Goal: Navigation & Orientation: Find specific page/section

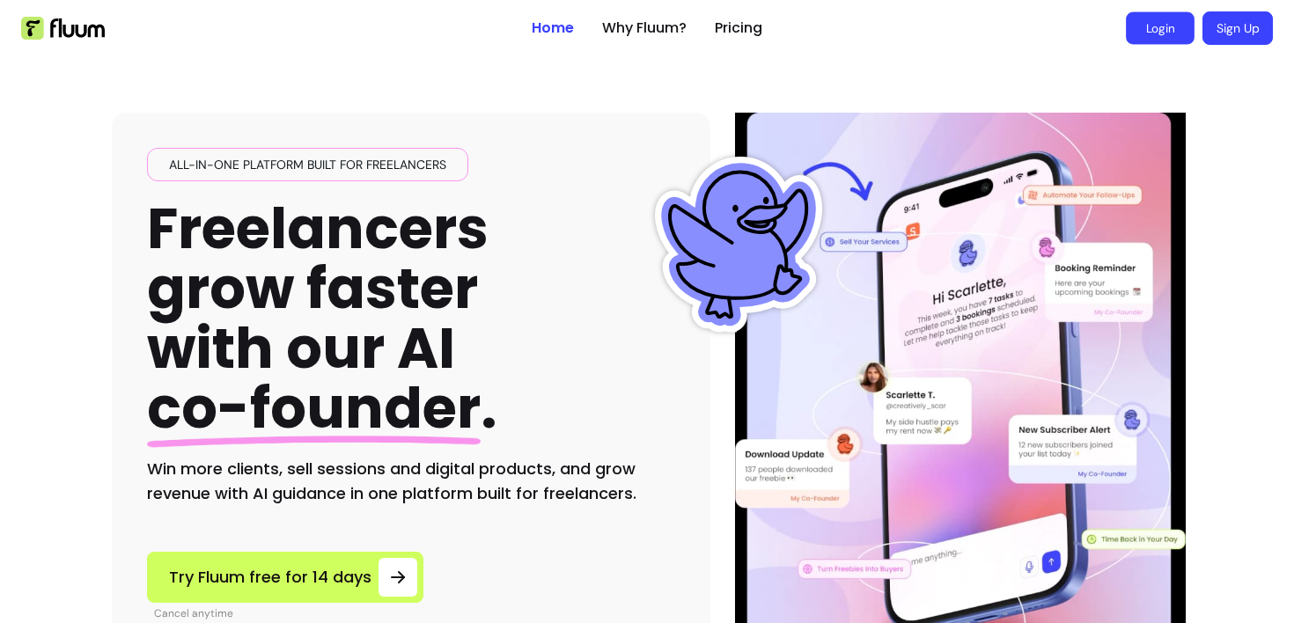
click at [1169, 25] on link "Login" at bounding box center [1160, 28] width 69 height 33
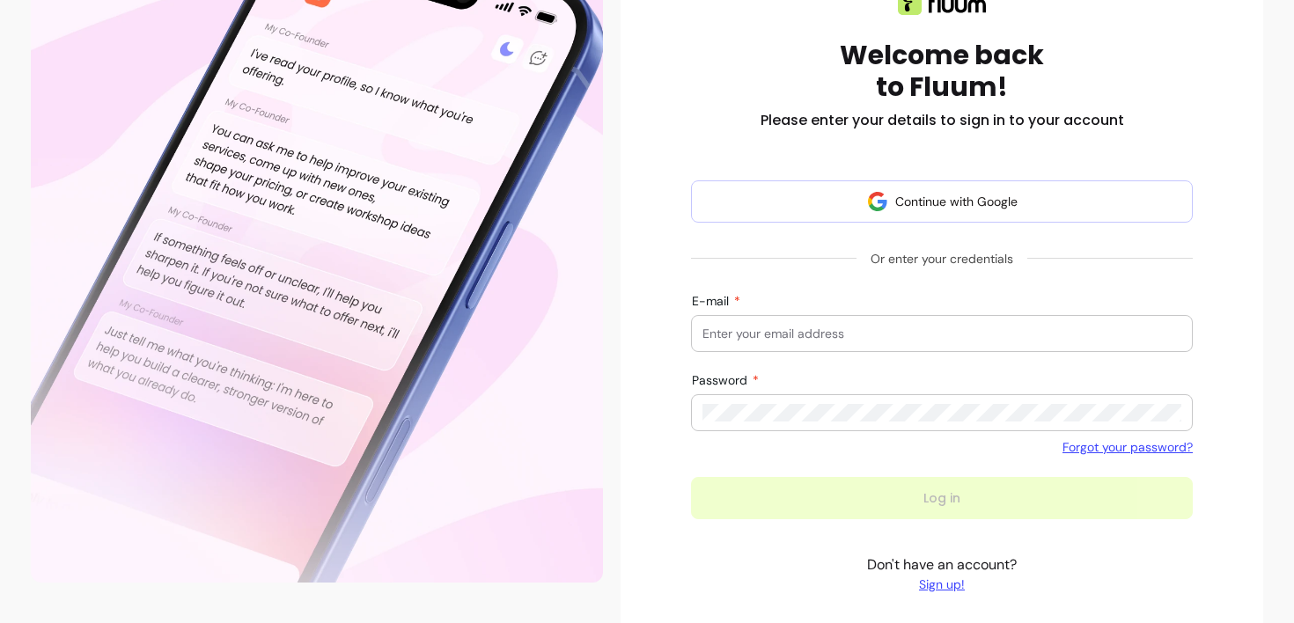
scroll to position [229, 0]
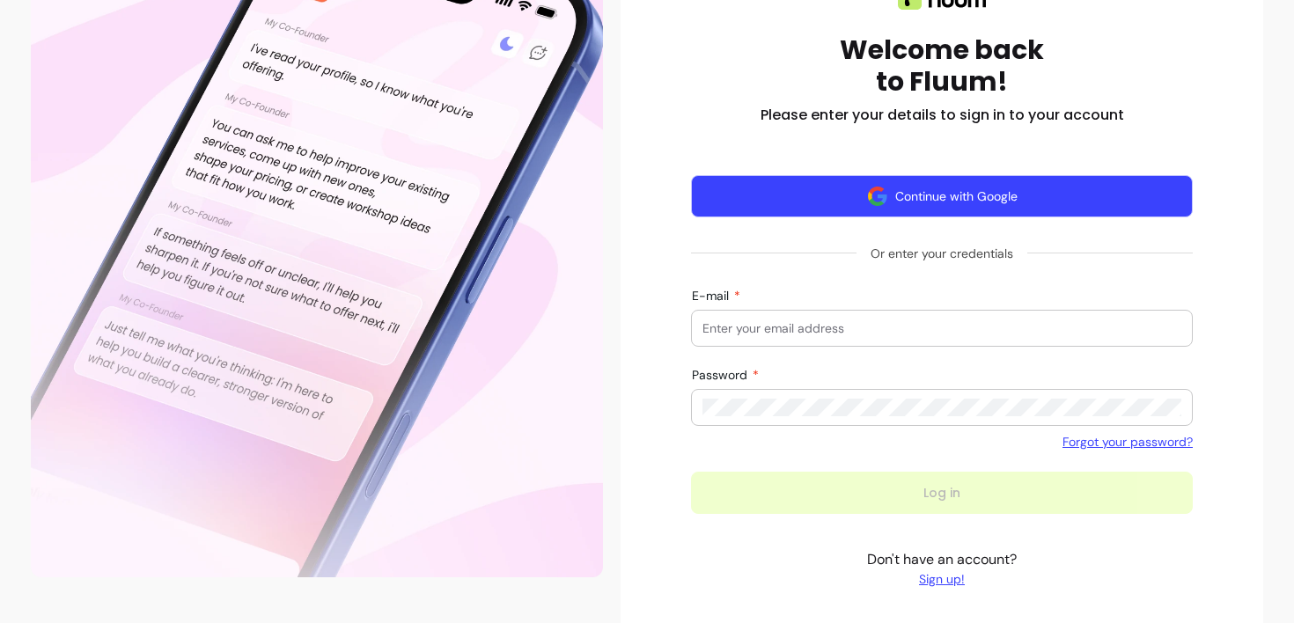
click at [929, 202] on button "Continue with Google" at bounding box center [942, 196] width 502 height 42
